Goal: Information Seeking & Learning: Learn about a topic

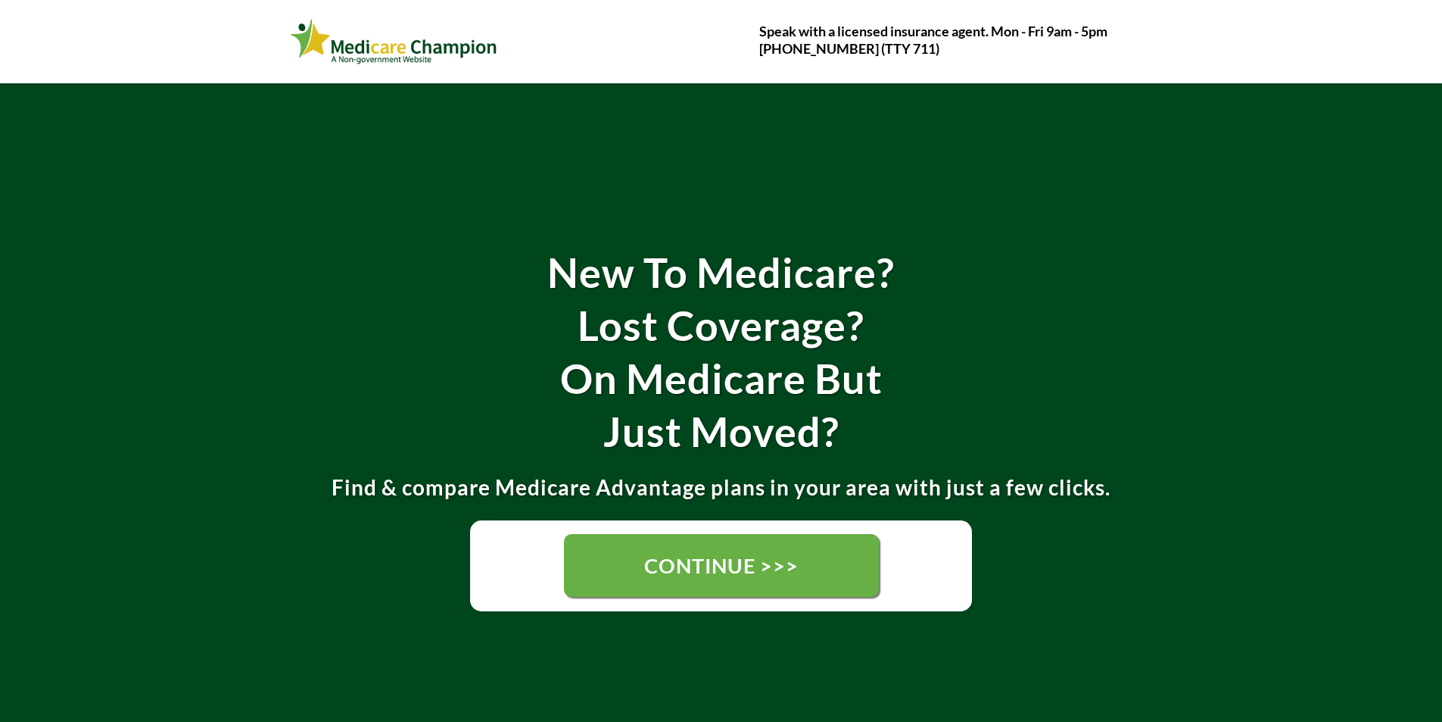
scroll to position [157, 0]
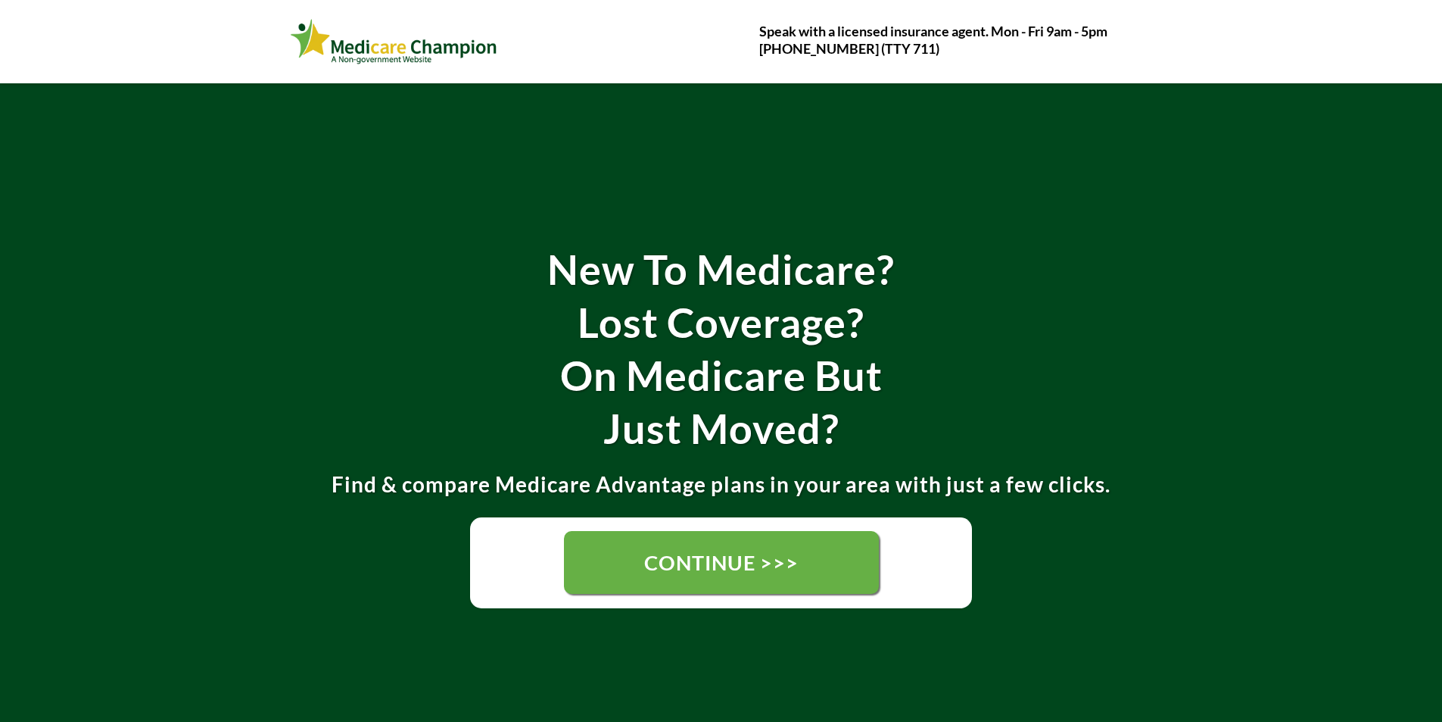
click at [616, 539] on link "CONTINUE >>>" at bounding box center [721, 562] width 315 height 63
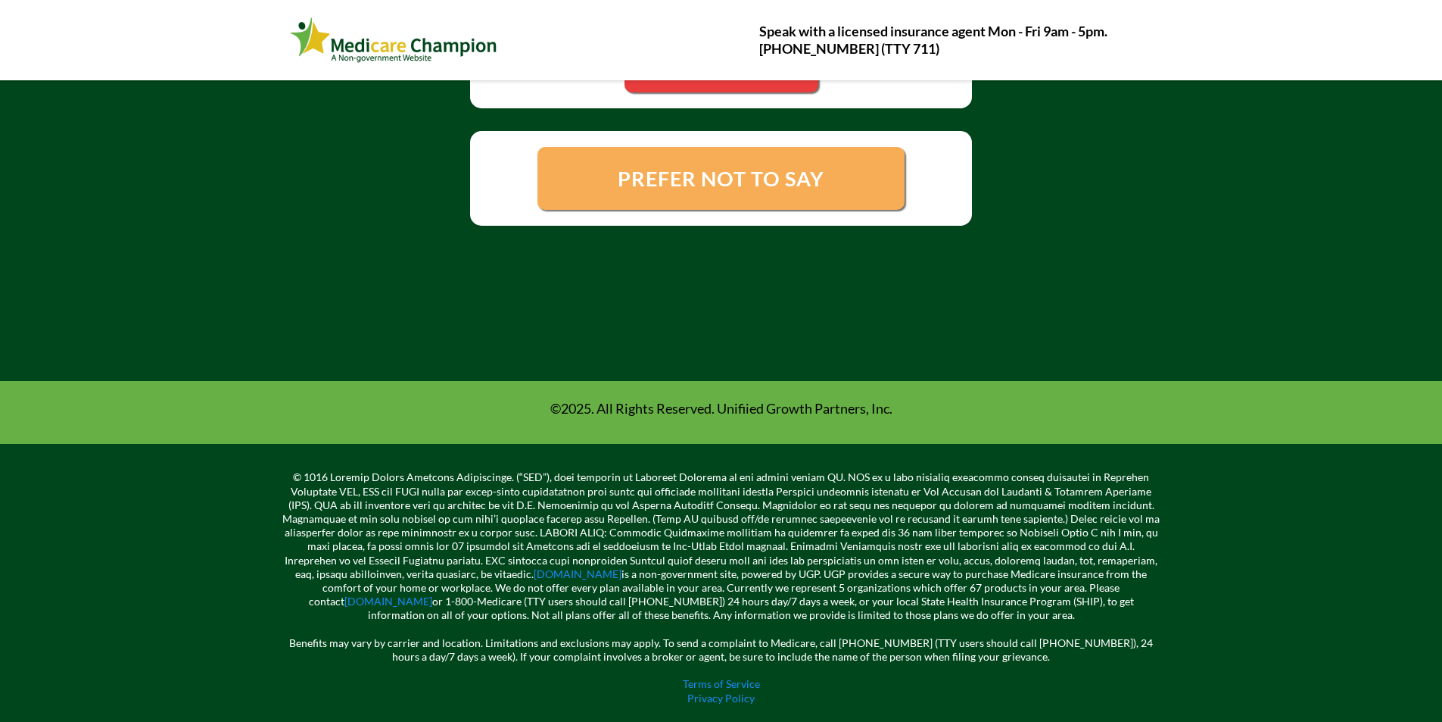
scroll to position [635, 0]
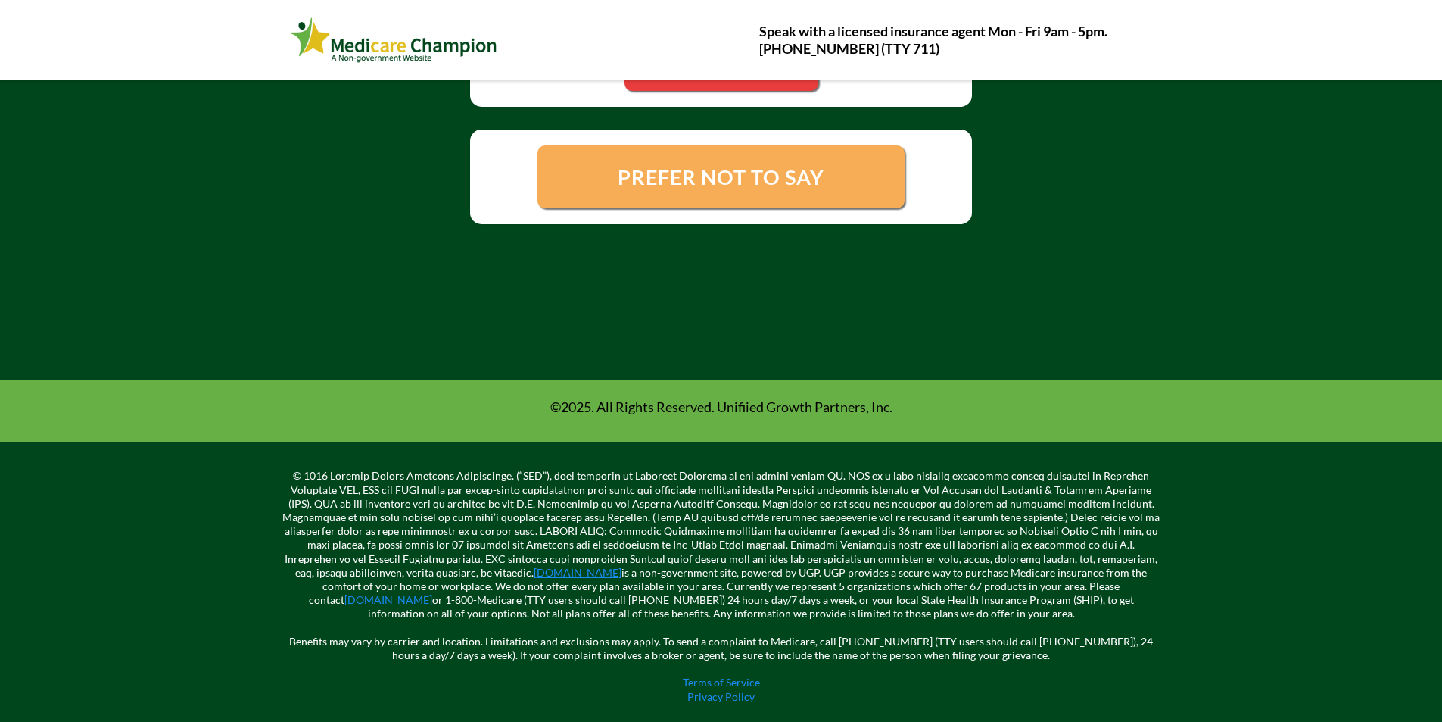
click at [622, 566] on link "[DOMAIN_NAME]" at bounding box center [578, 572] width 88 height 13
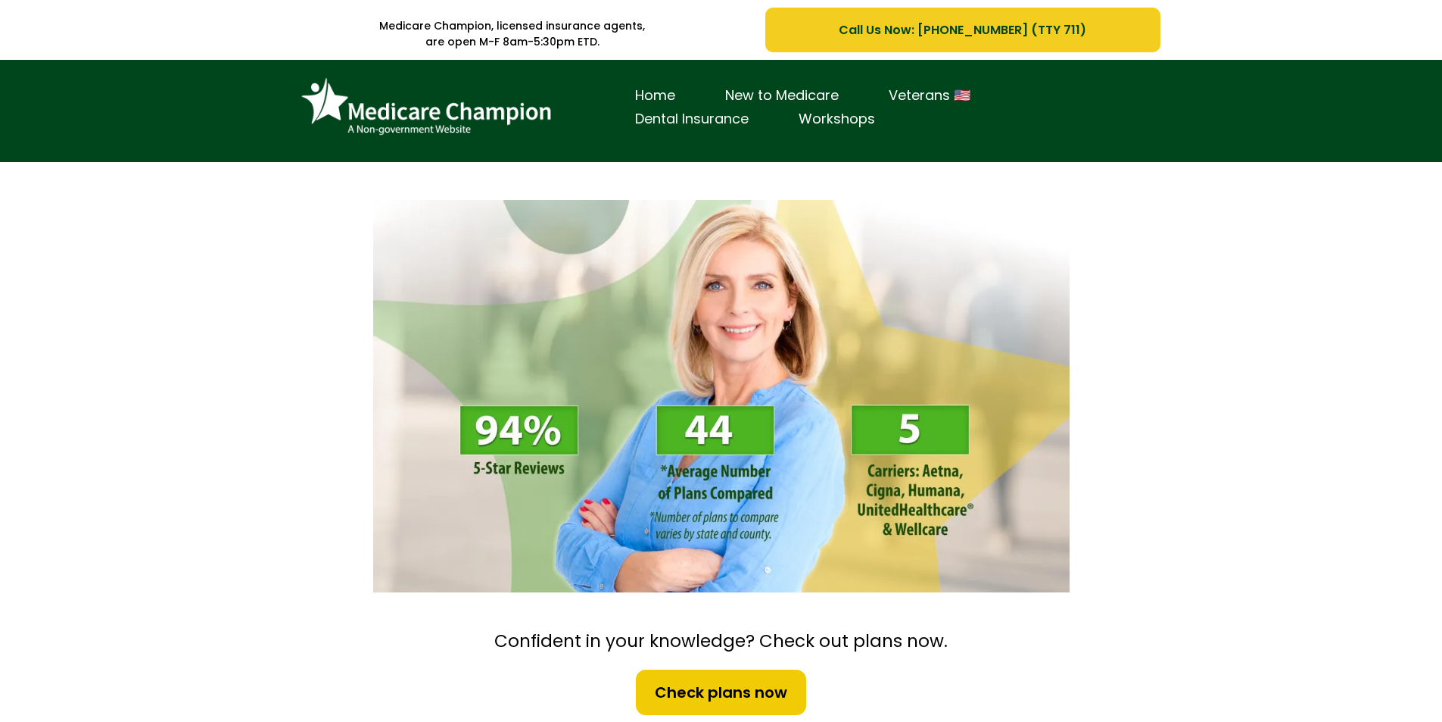
click at [774, 131] on link "Dental Insurance" at bounding box center [692, 119] width 164 height 23
